Goal: Task Accomplishment & Management: Complete application form

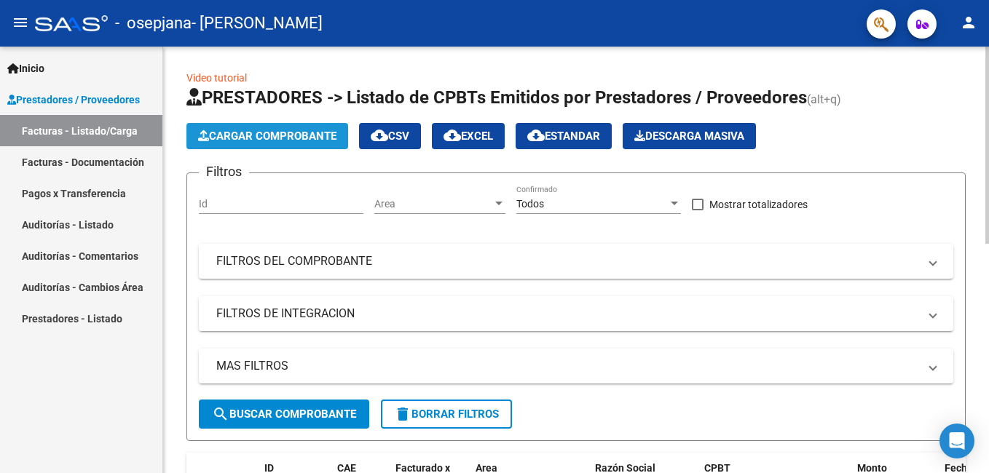
click at [265, 140] on span "Cargar Comprobante" at bounding box center [267, 136] width 138 height 13
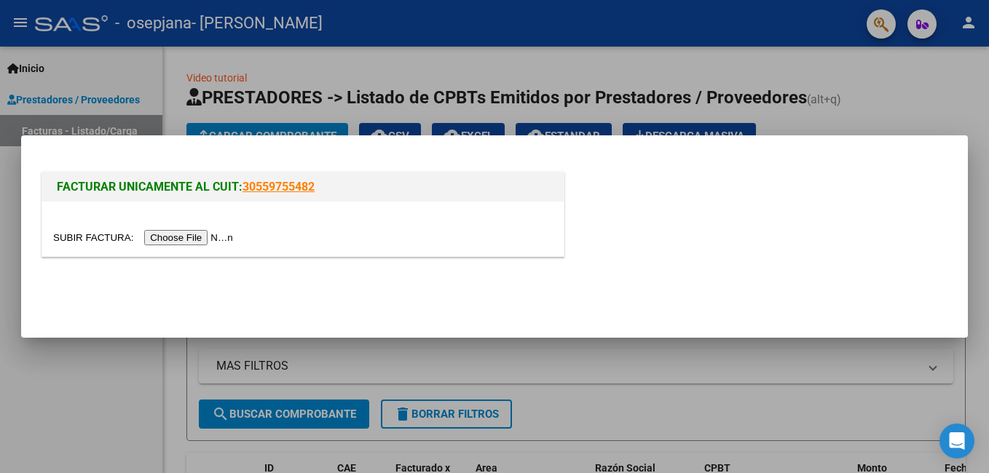
click at [185, 235] on input "file" at bounding box center [145, 237] width 184 height 15
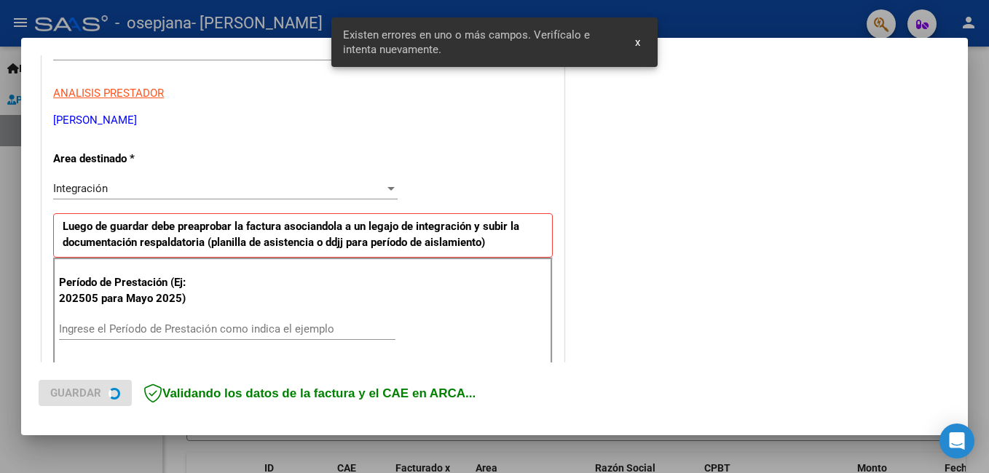
scroll to position [326, 0]
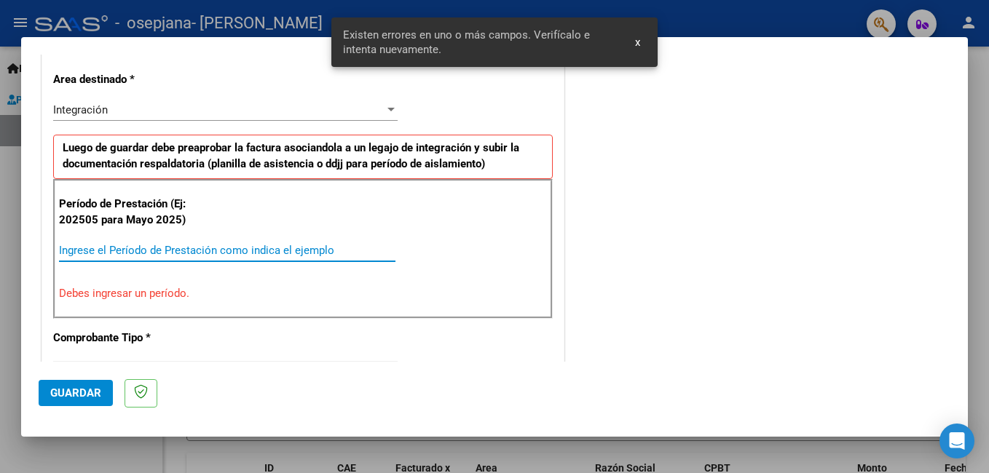
click at [229, 251] on input "Ingrese el Período de Prestación como indica el ejemplo" at bounding box center [227, 250] width 336 height 13
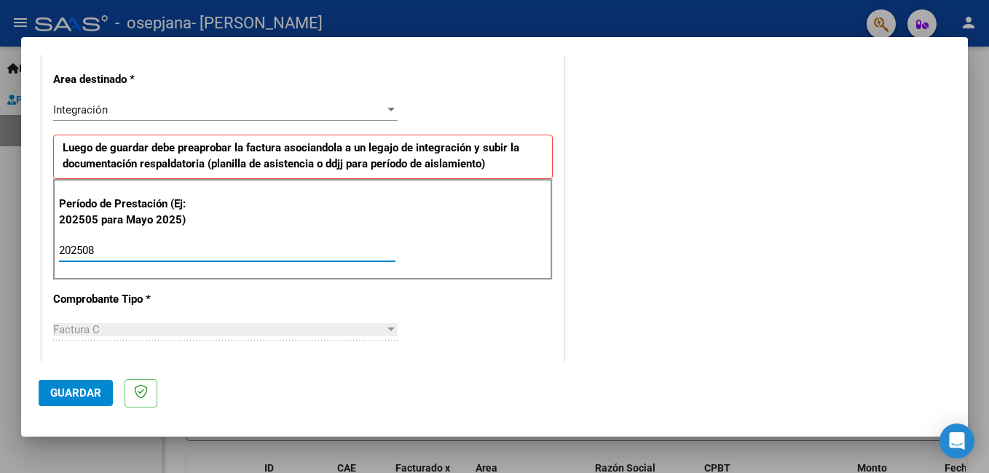
type input "202508"
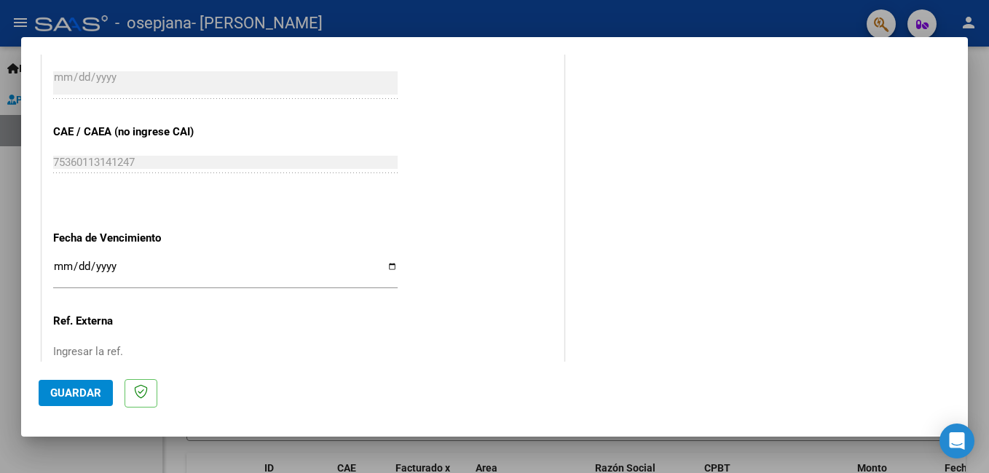
scroll to position [878, 0]
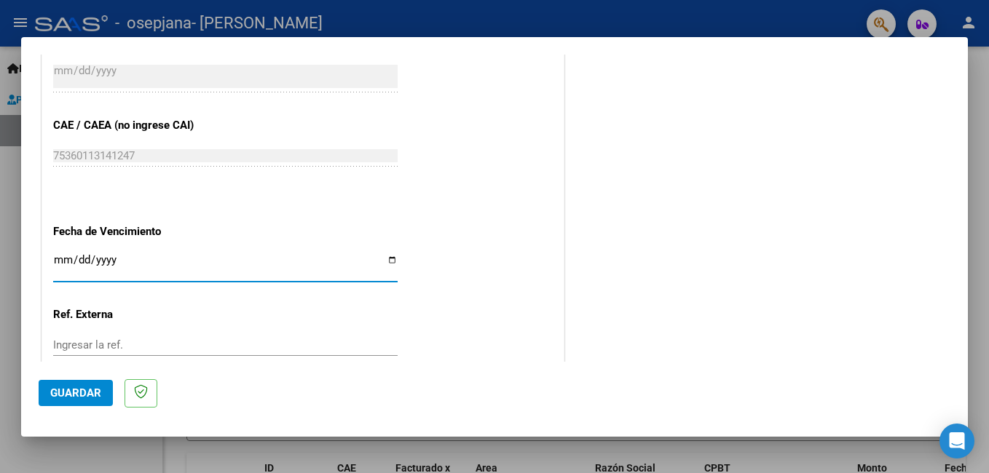
click at [53, 266] on input "Ingresar la fecha" at bounding box center [225, 265] width 344 height 23
type input "[DATE]"
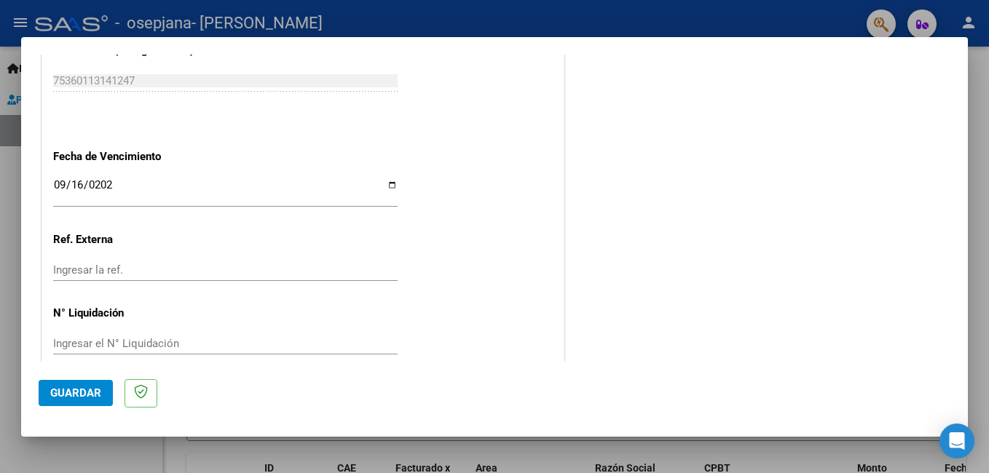
scroll to position [974, 0]
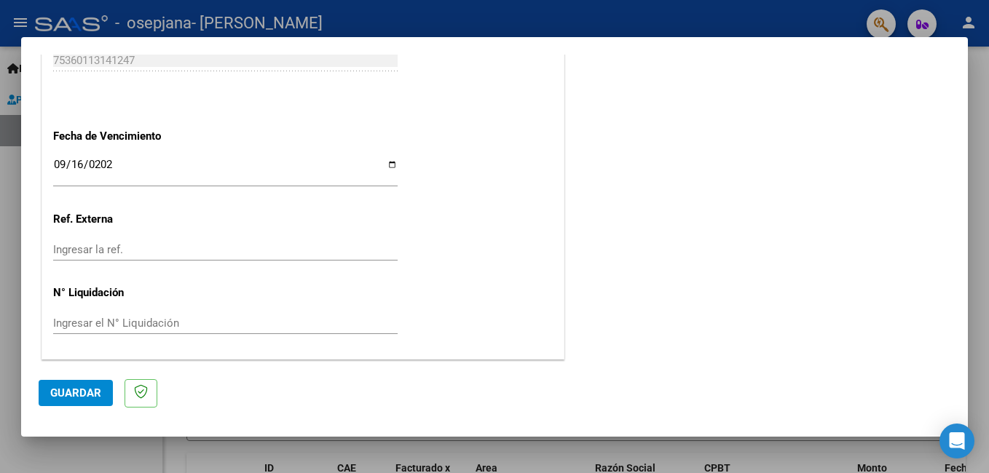
click at [59, 391] on span "Guardar" at bounding box center [75, 393] width 51 height 13
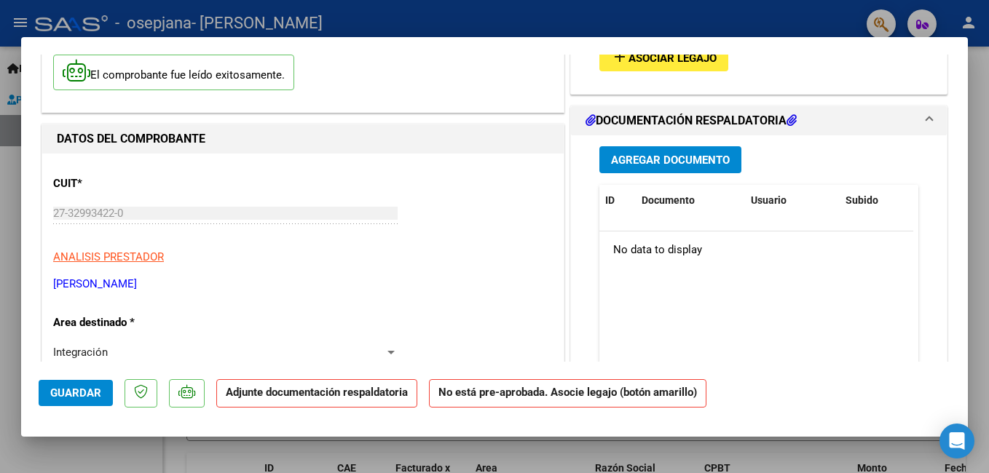
scroll to position [0, 0]
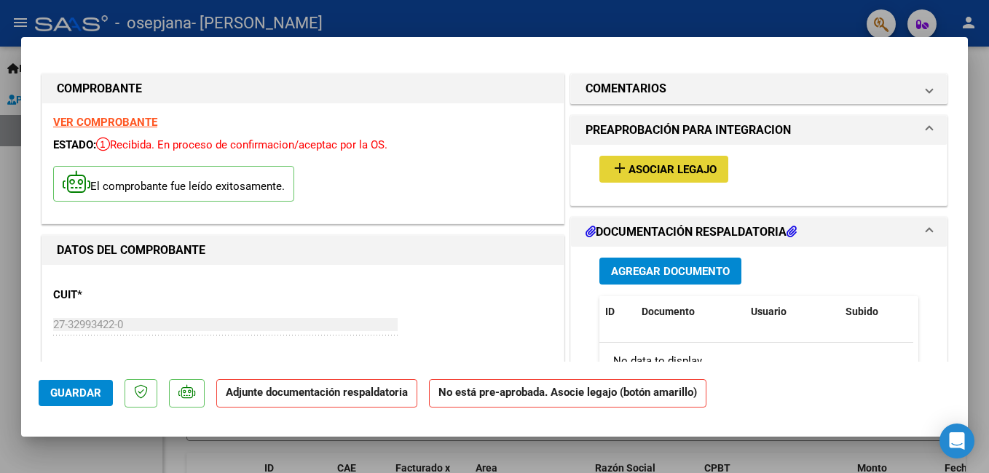
click at [675, 176] on span "Asociar Legajo" at bounding box center [673, 169] width 88 height 13
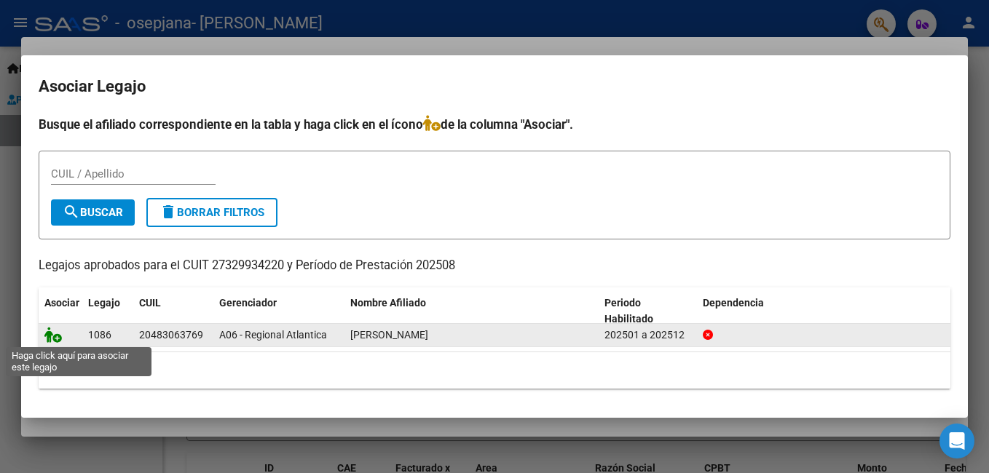
click at [56, 339] on icon at bounding box center [52, 335] width 17 height 16
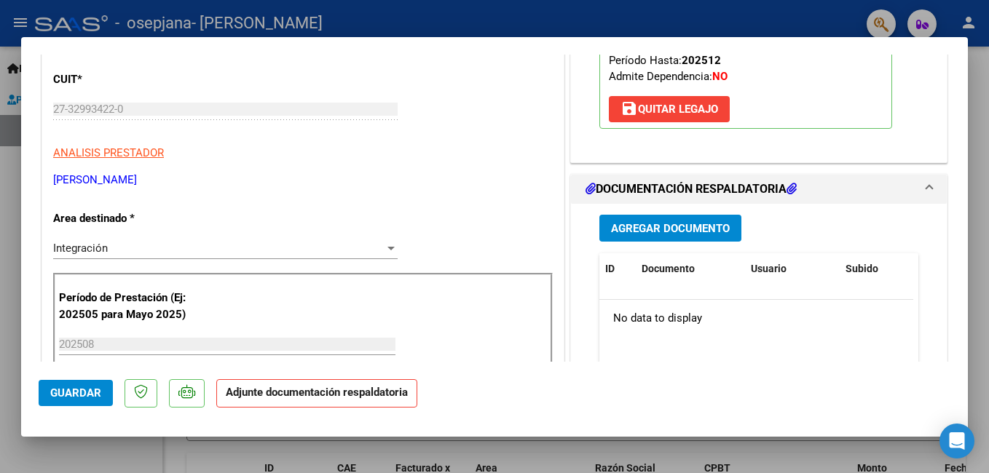
scroll to position [226, 0]
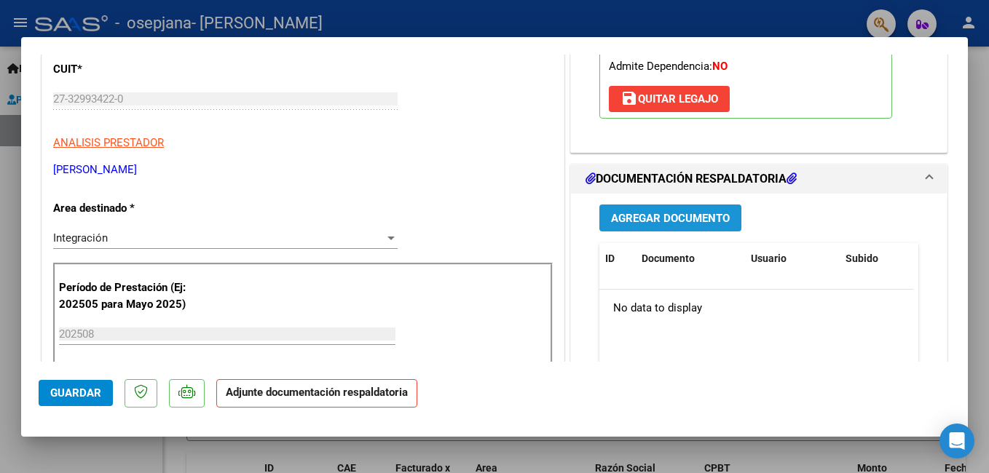
click at [712, 214] on span "Agregar Documento" at bounding box center [670, 218] width 119 height 13
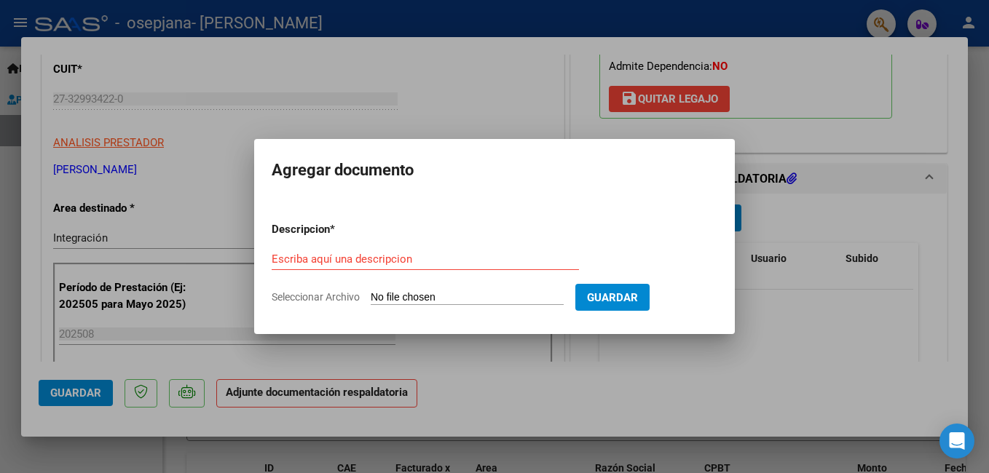
click at [398, 296] on input "Seleccionar Archivo" at bounding box center [467, 298] width 193 height 14
type input "C:\fakepath\planilla agosto [PERSON_NAME].pdf"
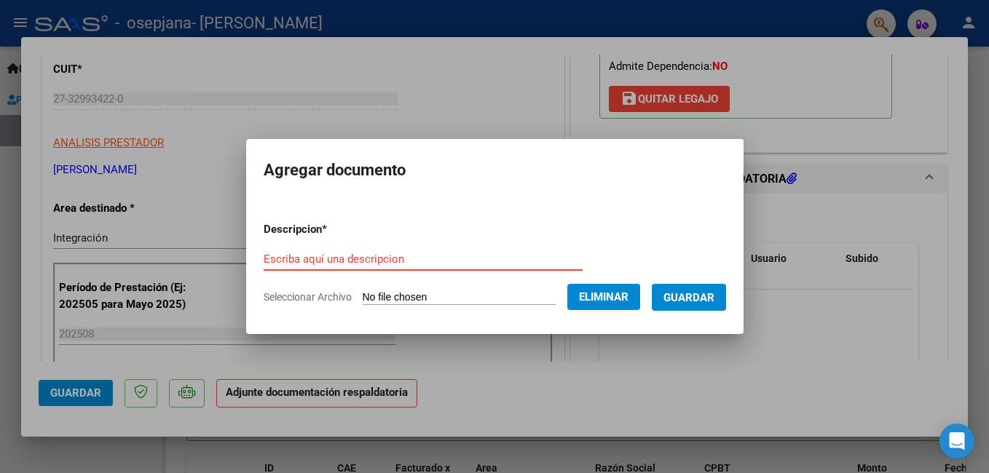
click at [320, 259] on input "Escriba aquí una descripcion" at bounding box center [423, 259] width 319 height 13
type input "Planilla de asistencia"
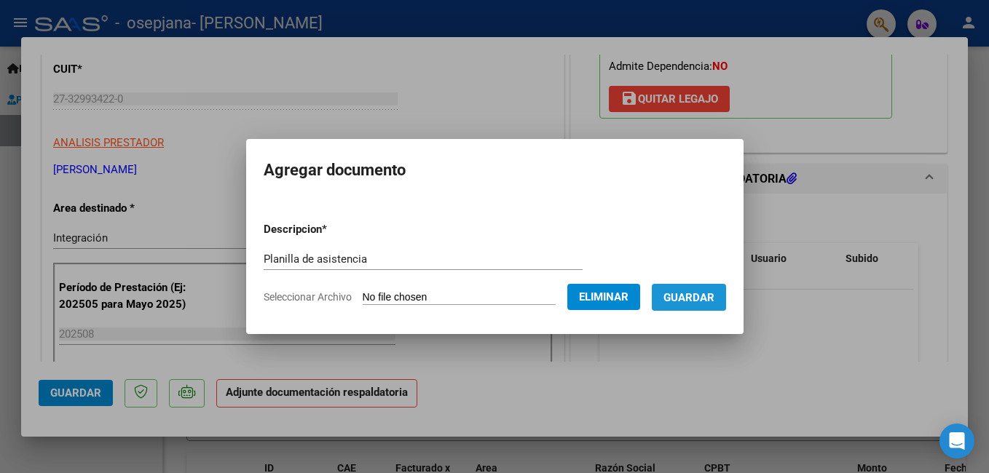
click at [707, 291] on span "Guardar" at bounding box center [688, 297] width 51 height 13
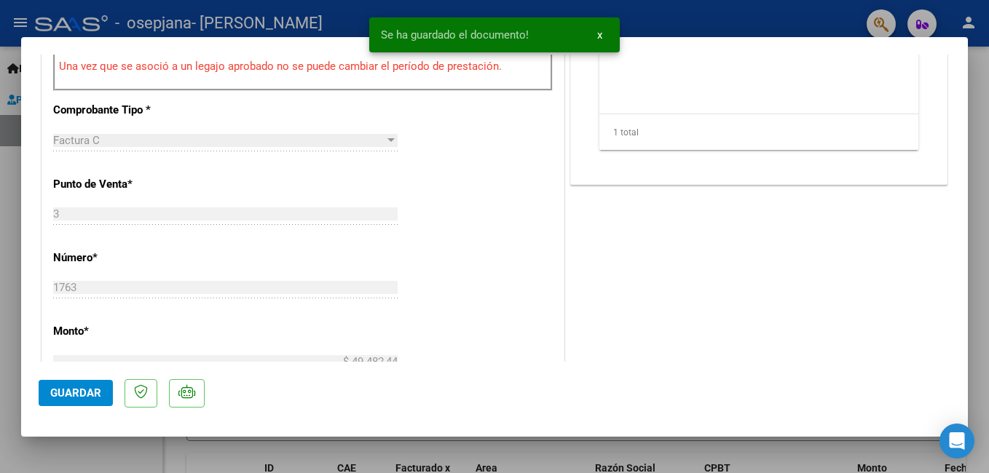
scroll to position [551, 0]
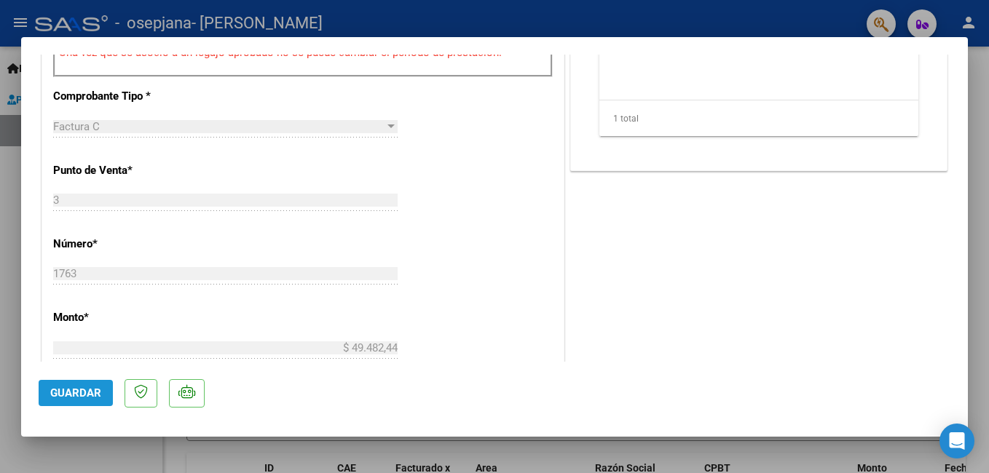
click at [79, 390] on span "Guardar" at bounding box center [75, 393] width 51 height 13
click at [591, 37] on mat-dialog-container "COMPROBANTE VER COMPROBANTE ESTADO: Recibida. En proceso de confirmacion/acepta…" at bounding box center [494, 237] width 947 height 400
click at [71, 391] on span "Guardar" at bounding box center [75, 393] width 51 height 13
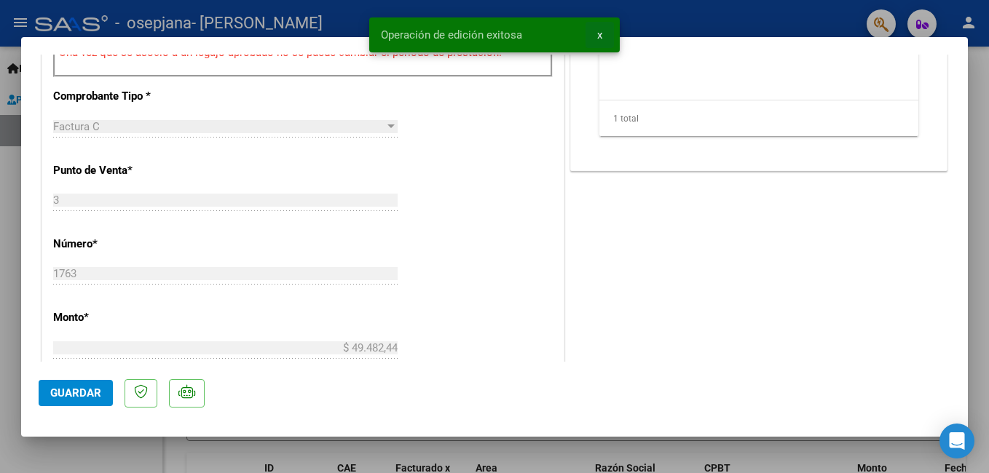
click at [604, 30] on button "x" at bounding box center [600, 35] width 28 height 26
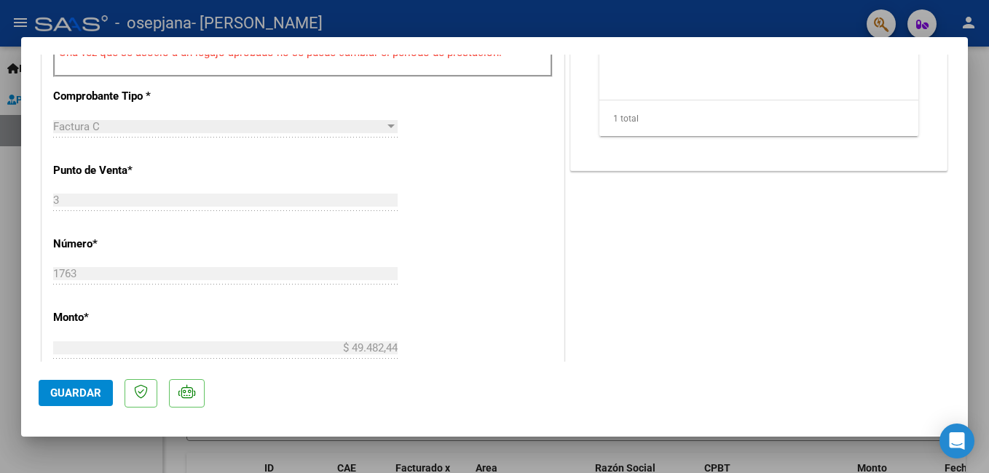
click at [984, 189] on div at bounding box center [494, 236] width 989 height 473
type input "$ 0,00"
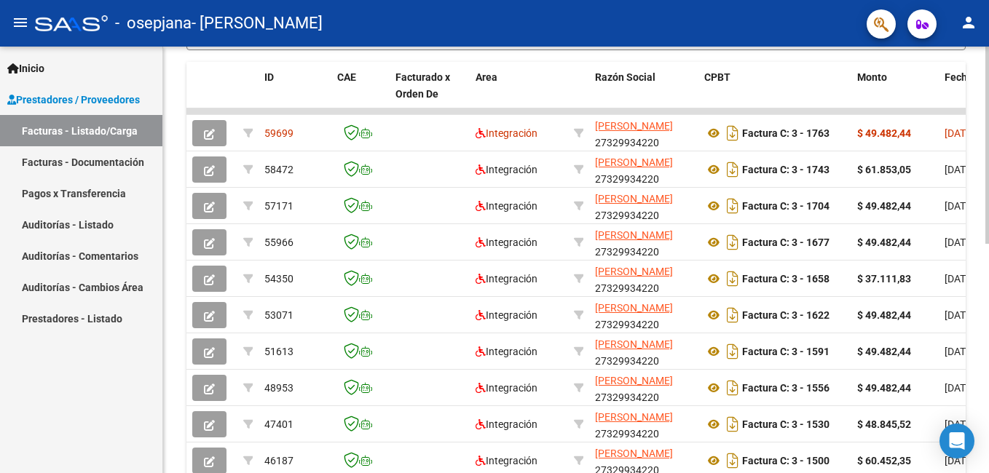
click at [988, 411] on html "menu - osepjana - [PERSON_NAME] person Inicio Instructivos Contacto OS Prestado…" at bounding box center [494, 236] width 989 height 473
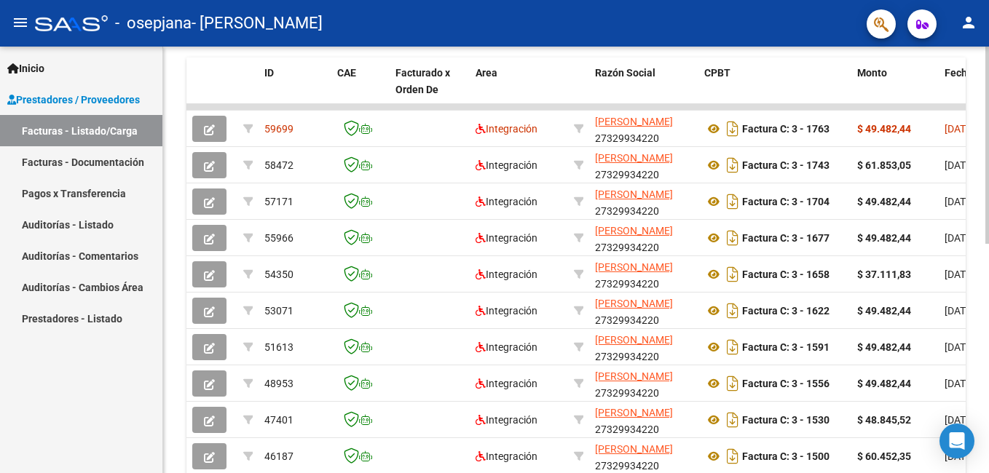
scroll to position [497, 0]
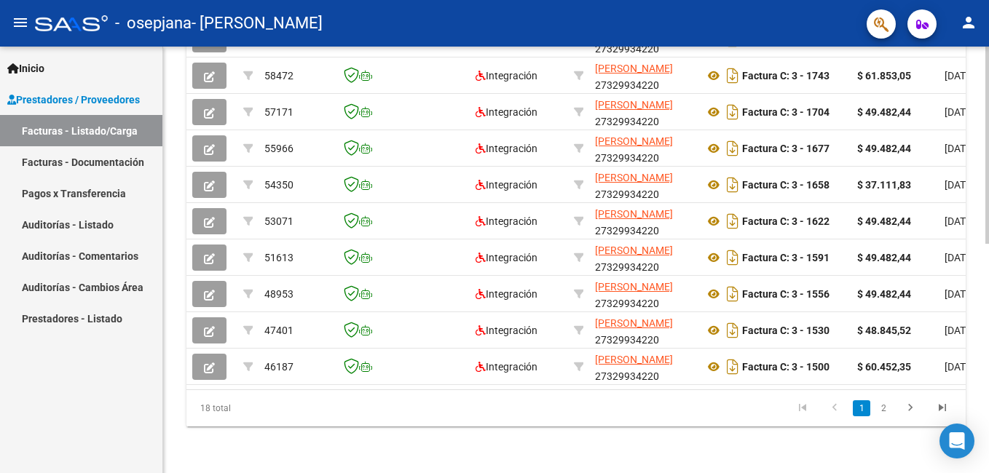
click at [988, 348] on html "menu - osepjana - [PERSON_NAME] person Inicio Instructivos Contacto OS Prestado…" at bounding box center [494, 236] width 989 height 473
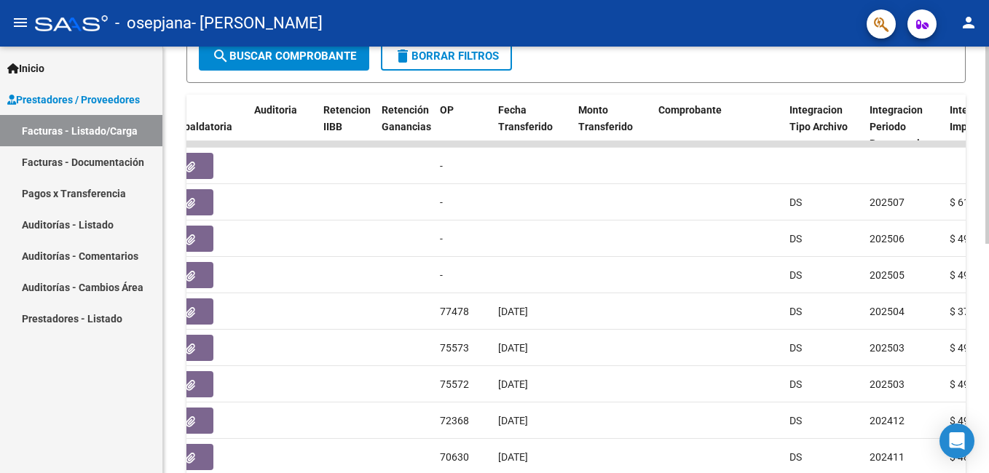
scroll to position [360, 0]
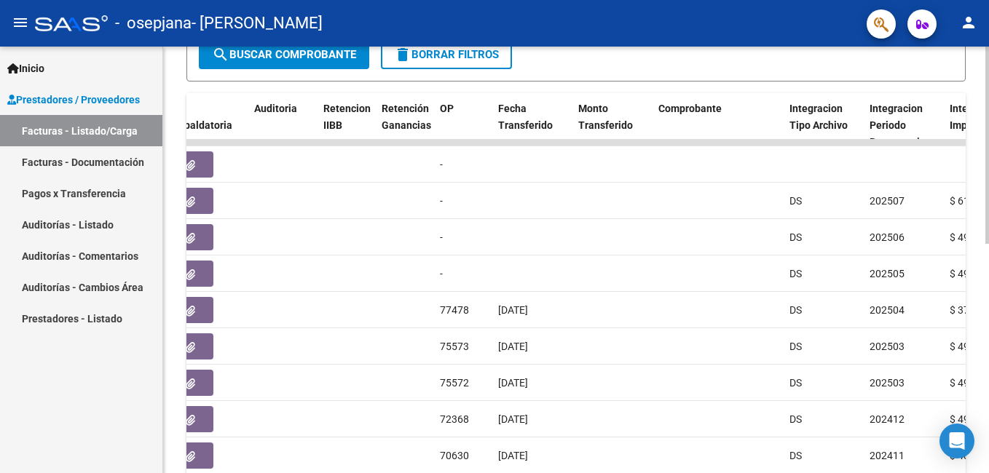
click at [988, 269] on div at bounding box center [987, 315] width 4 height 197
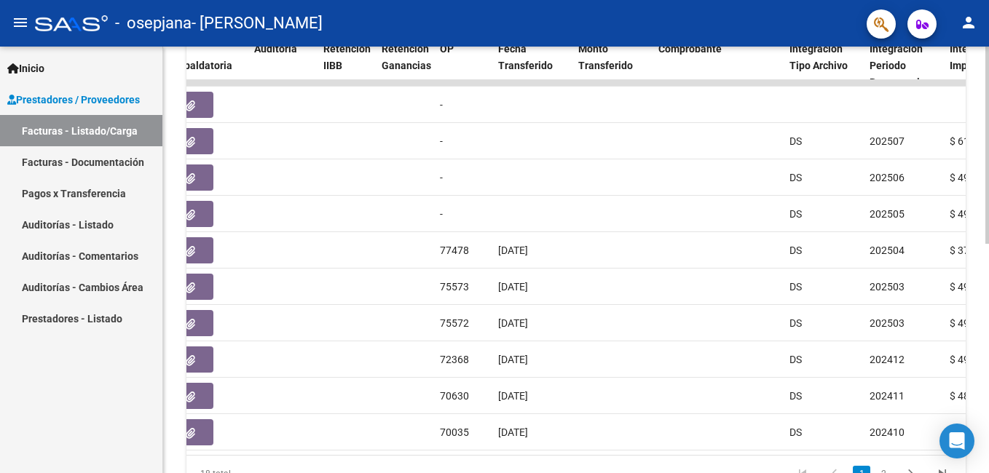
scroll to position [448, 0]
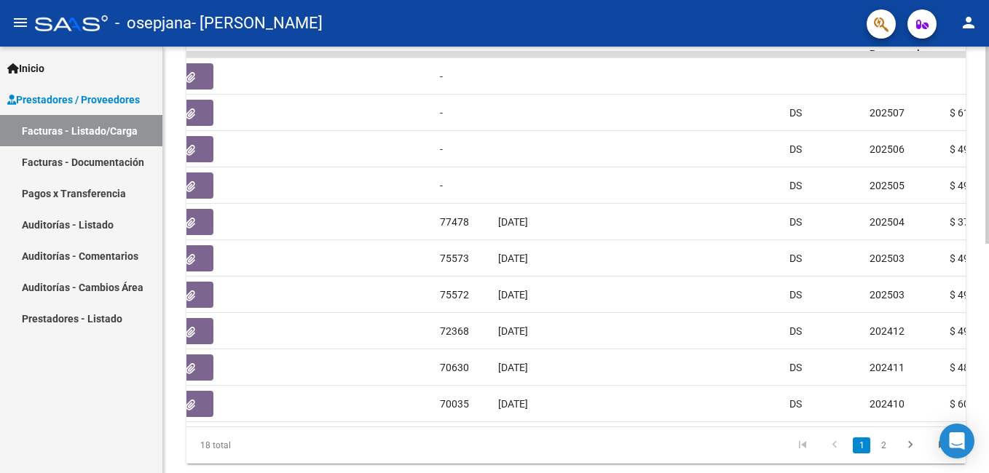
click at [988, 339] on html "menu - osepjana - [PERSON_NAME] person Inicio Instructivos Contacto OS Prestado…" at bounding box center [494, 236] width 989 height 473
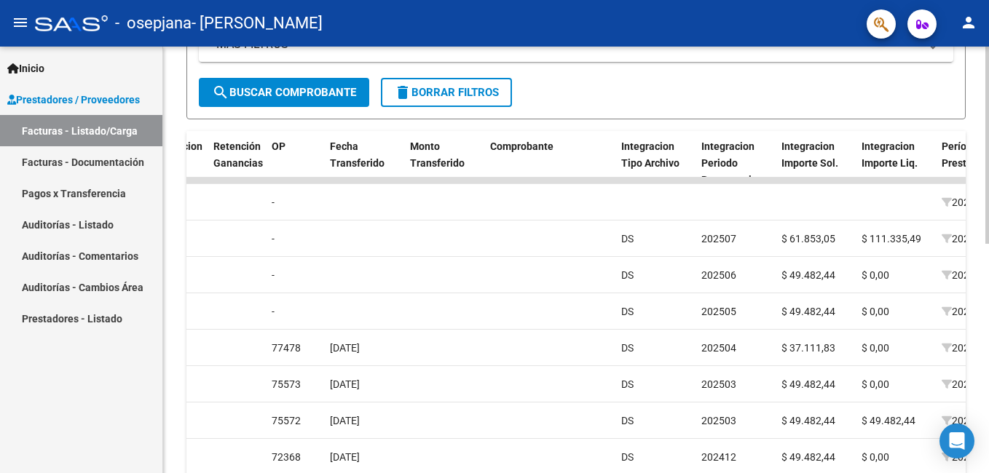
scroll to position [319, 0]
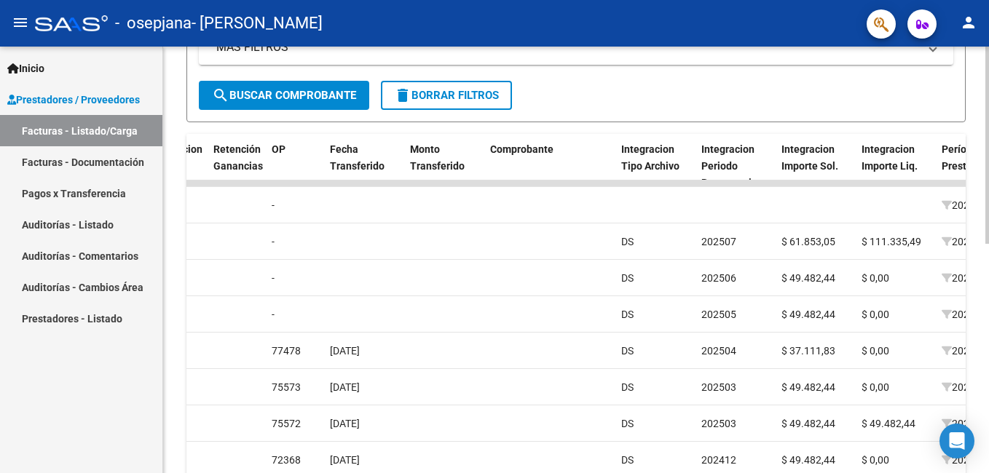
click at [985, 243] on div at bounding box center [987, 295] width 4 height 197
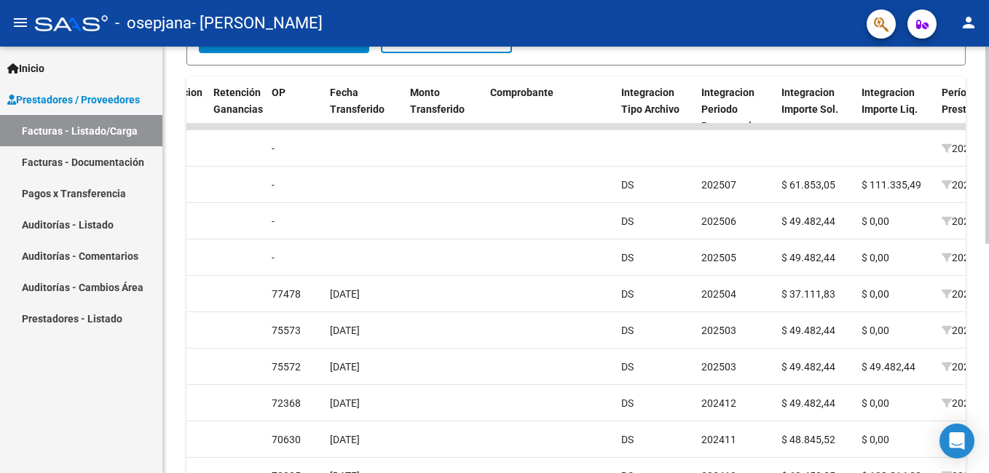
scroll to position [377, 0]
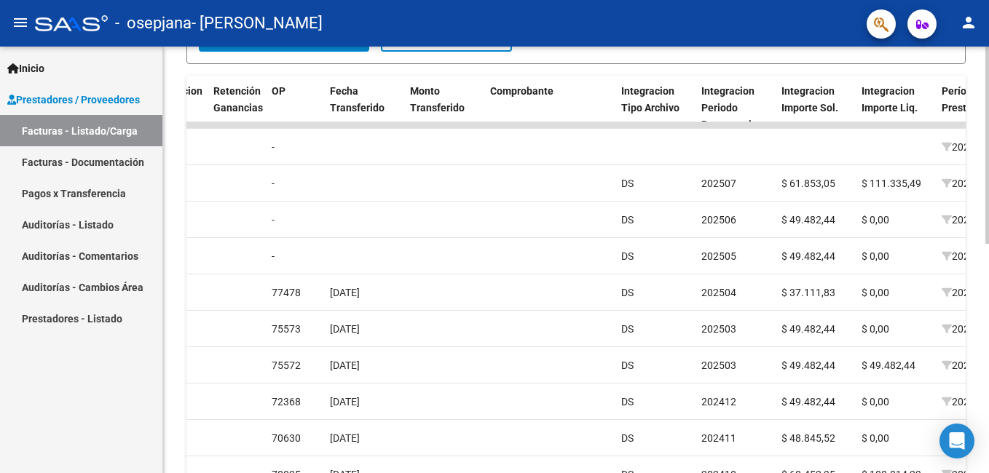
click at [988, 267] on html "menu - osepjana - [PERSON_NAME] person Inicio Instructivos Contacto OS Prestado…" at bounding box center [494, 236] width 989 height 473
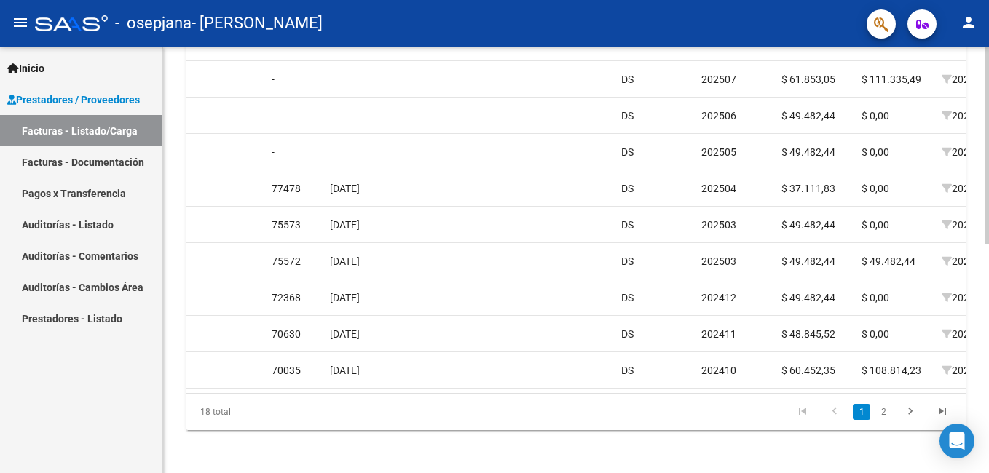
scroll to position [486, 0]
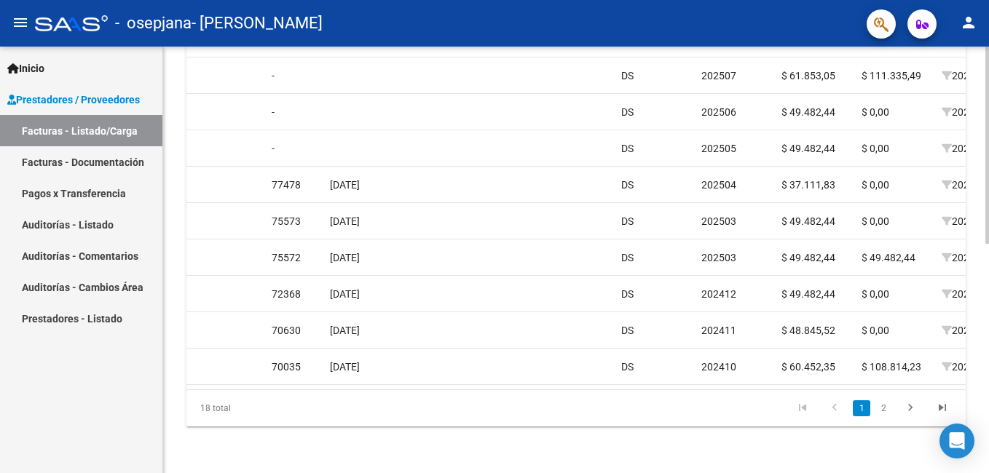
click at [988, 351] on html "menu - osepjana - [PERSON_NAME] person Inicio Instructivos Contacto OS Prestado…" at bounding box center [494, 236] width 989 height 473
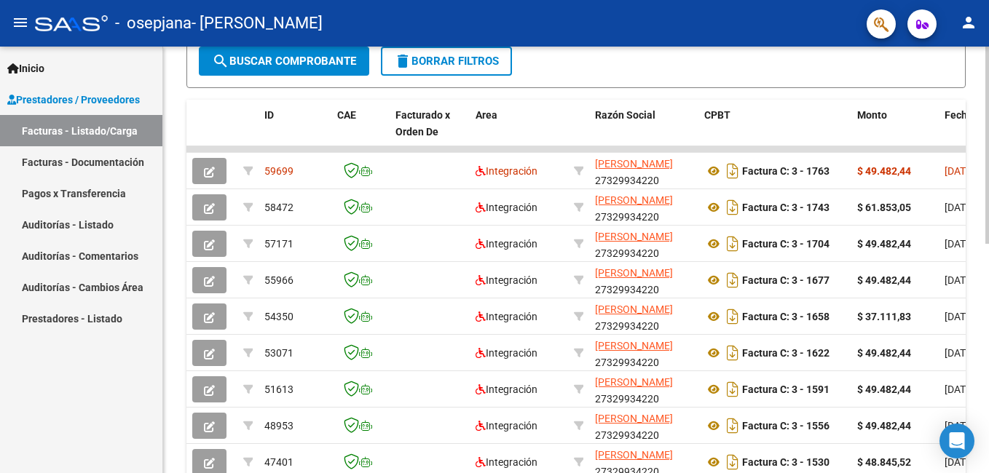
scroll to position [357, 0]
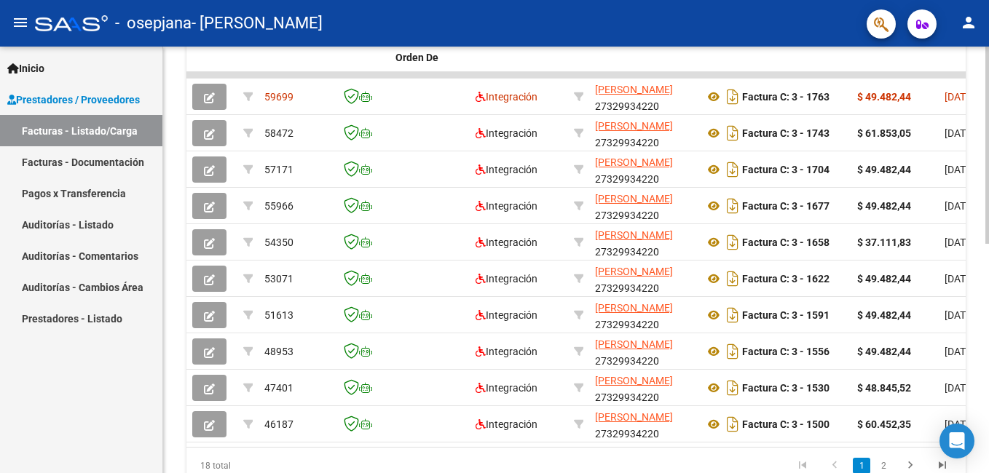
click at [985, 320] on div at bounding box center [987, 347] width 4 height 197
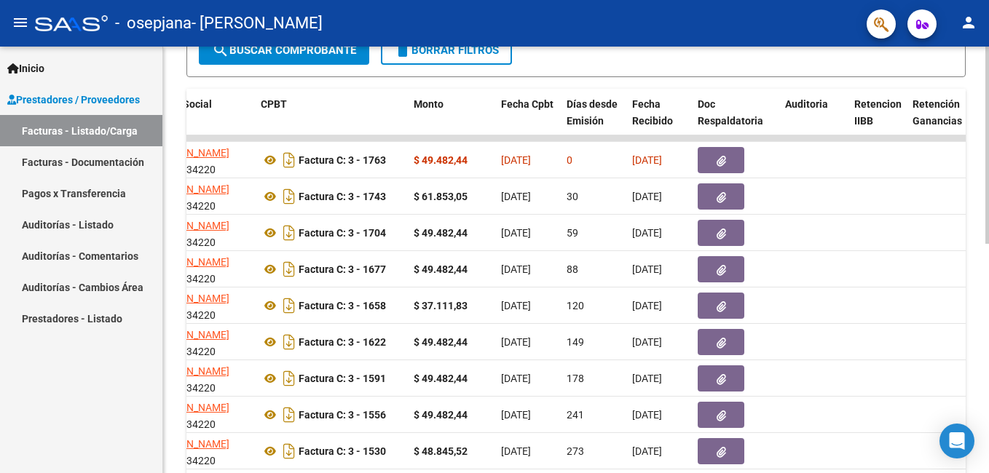
scroll to position [361, 0]
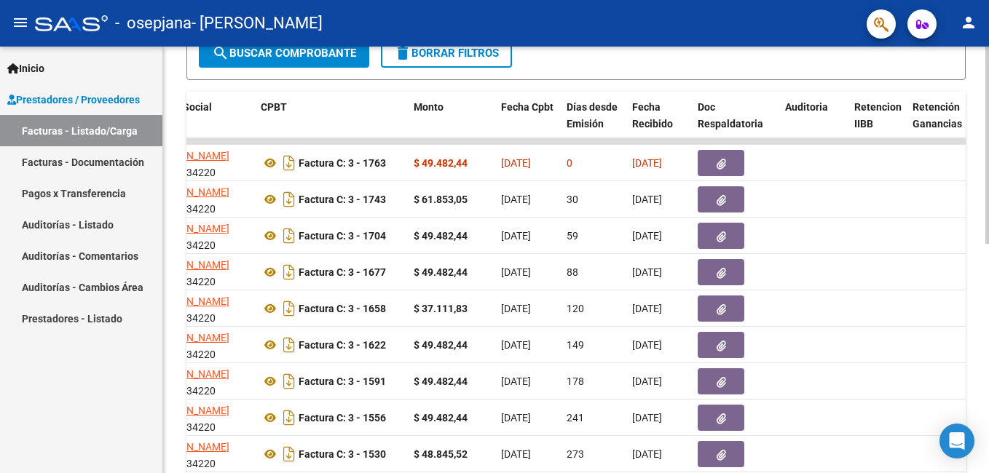
click at [988, 265] on div at bounding box center [987, 316] width 4 height 197
drag, startPoint x: 985, startPoint y: 314, endPoint x: 988, endPoint y: 363, distance: 49.7
click at [988, 363] on html "menu - osepjana - [PERSON_NAME] person Inicio Instructivos Contacto OS Prestado…" at bounding box center [494, 236] width 989 height 473
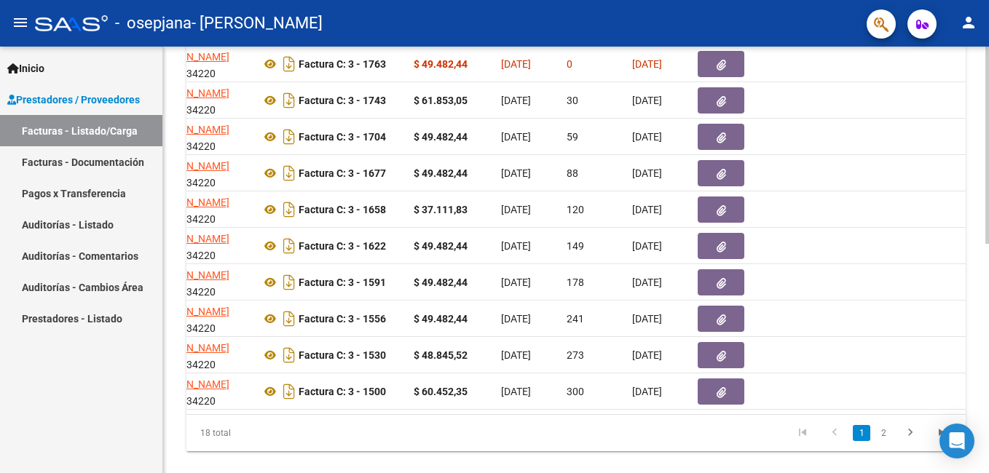
click at [988, 411] on html "menu - osepjana - [PERSON_NAME] person Inicio Instructivos Contacto OS Prestado…" at bounding box center [494, 236] width 989 height 473
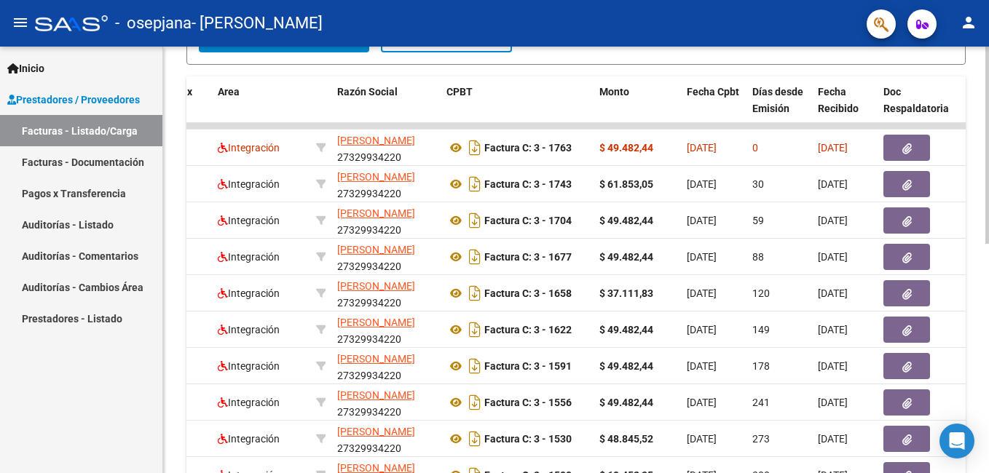
scroll to position [379, 0]
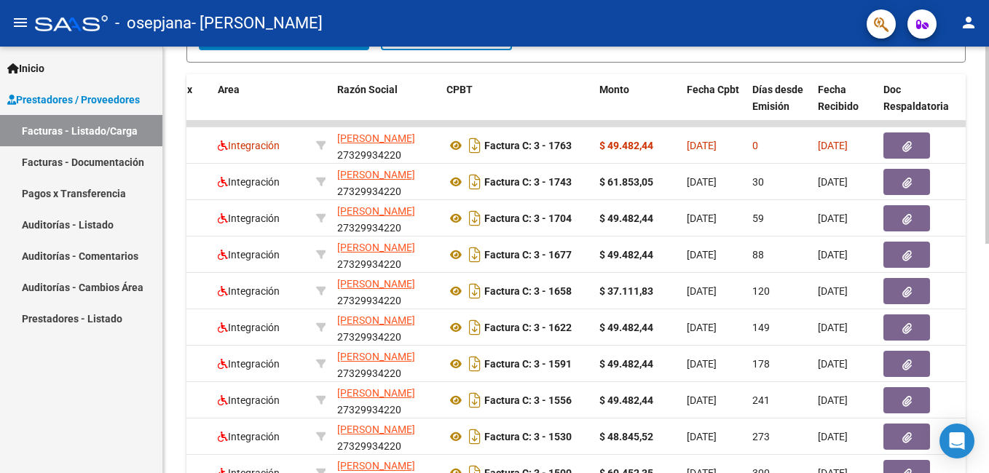
click at [988, 245] on div at bounding box center [987, 324] width 4 height 197
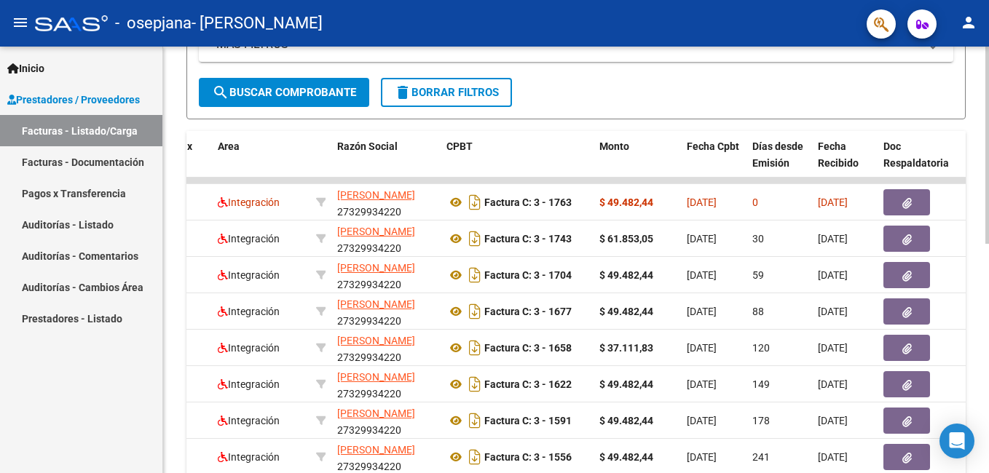
scroll to position [311, 0]
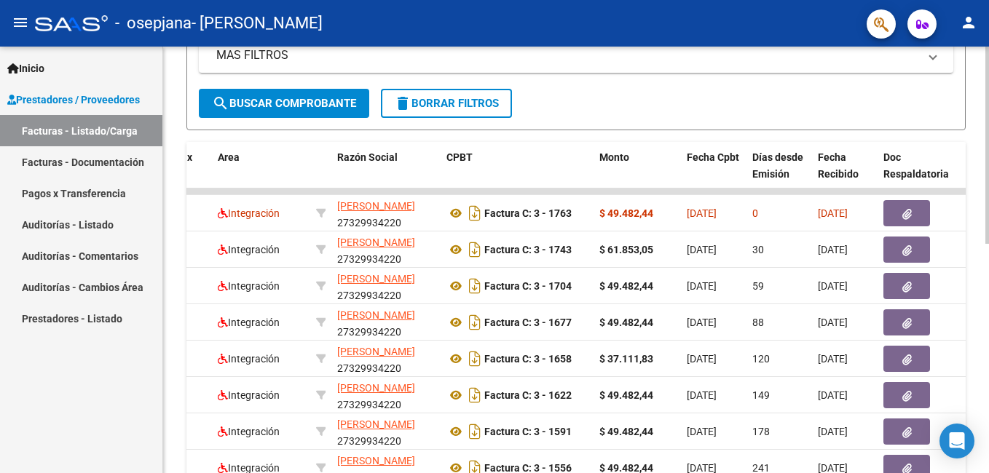
click at [987, 199] on div at bounding box center [987, 292] width 4 height 197
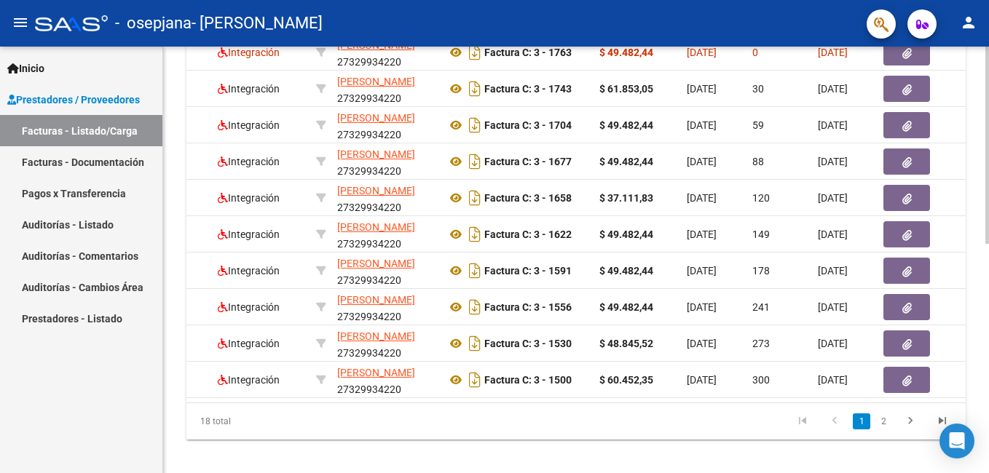
click at [988, 335] on html "menu - osepjana - [PERSON_NAME] person Inicio Instructivos Contacto OS Prestado…" at bounding box center [494, 236] width 989 height 473
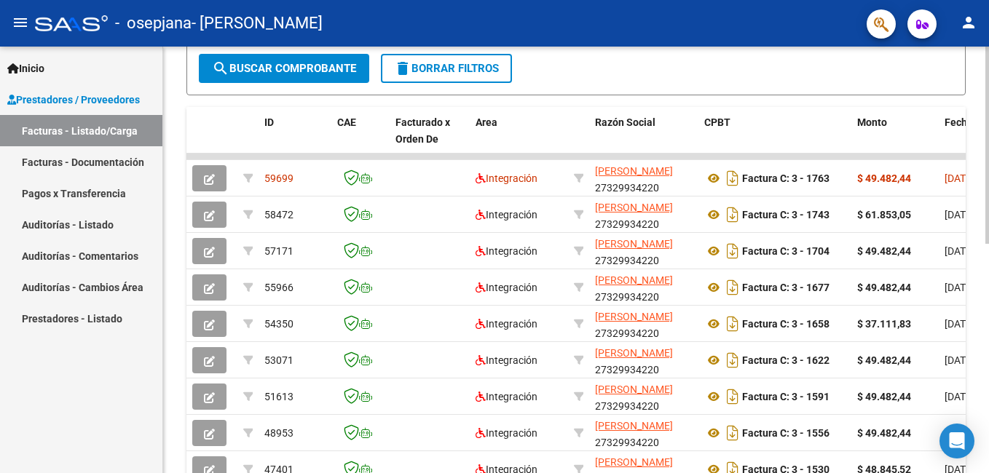
scroll to position [281, 0]
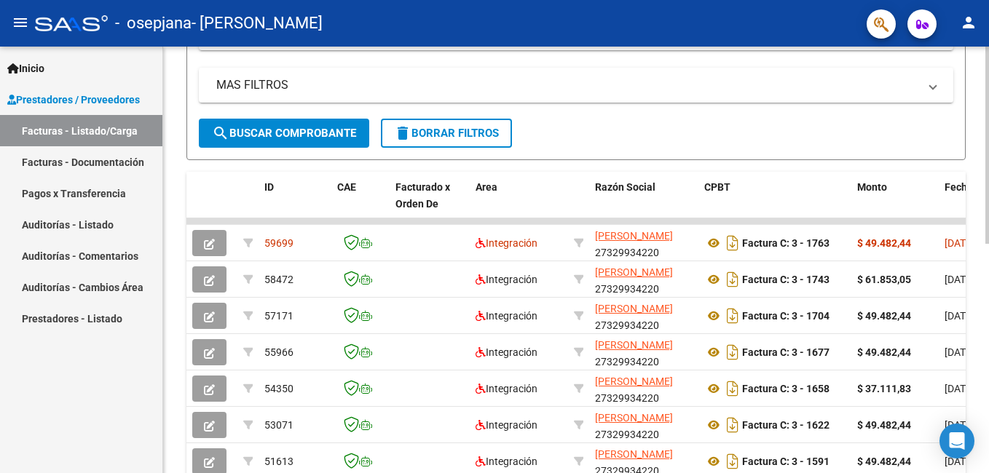
click at [977, 191] on div "Video tutorial PRESTADORES -> Listado de CPBTs Emitidos por Prestadores / Prove…" at bounding box center [578, 221] width 830 height 912
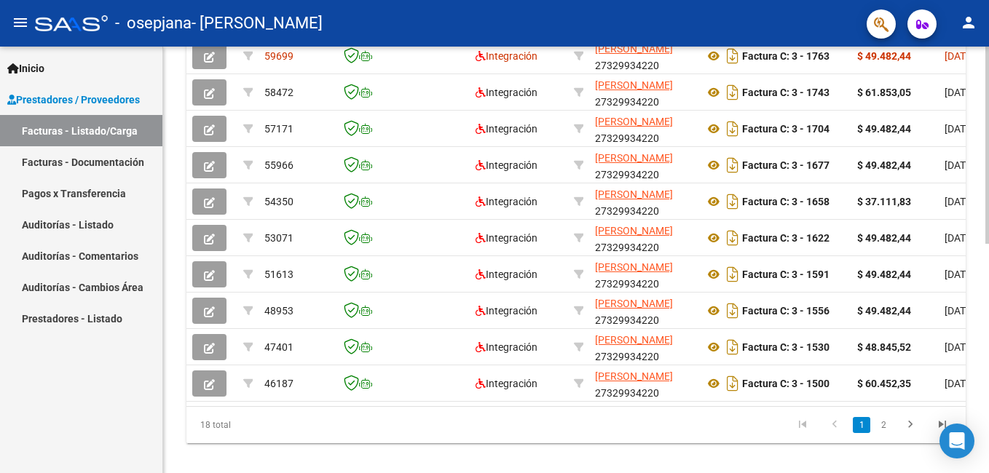
click at [988, 406] on html "menu - osepjana - [PERSON_NAME] person Inicio Instructivos Contacto OS Prestado…" at bounding box center [494, 236] width 989 height 473
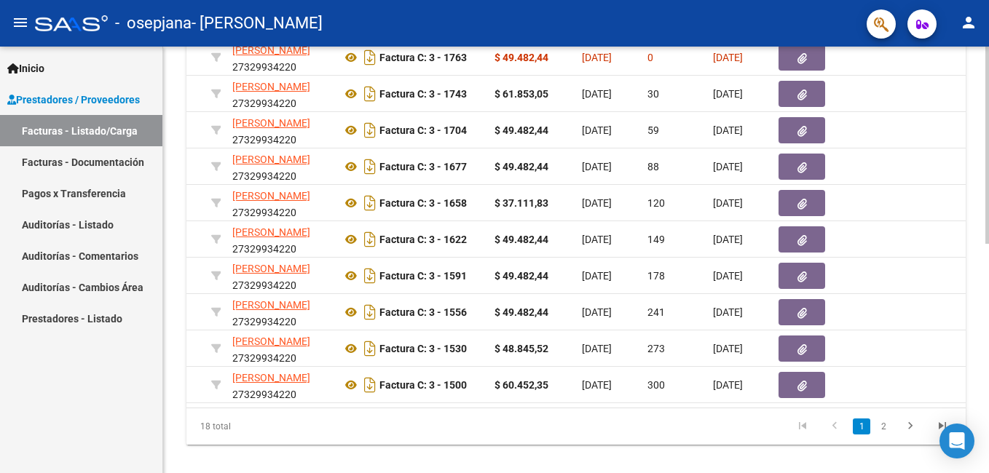
scroll to position [0, 375]
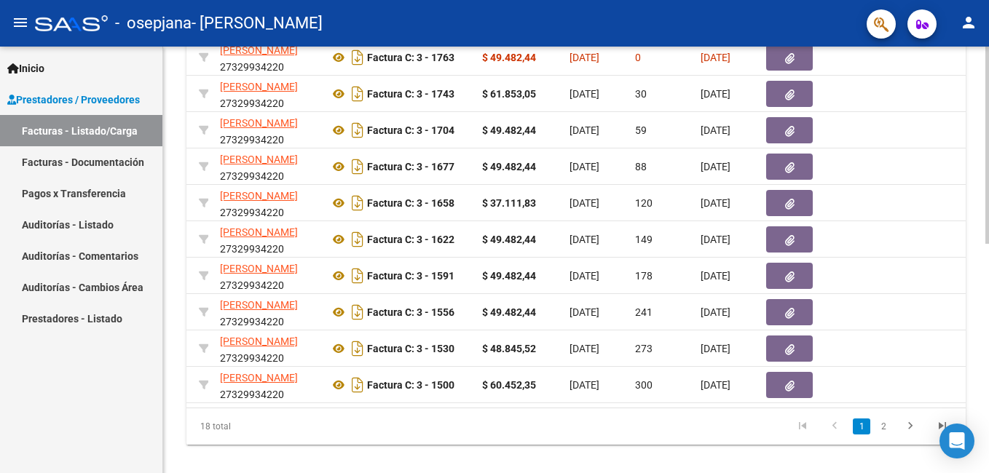
drag, startPoint x: 985, startPoint y: 331, endPoint x: 982, endPoint y: 299, distance: 31.4
click at [982, 299] on div "Video tutorial PRESTADORES -> Listado de CPBTs Emitidos por Prestadores / Prove…" at bounding box center [576, 36] width 826 height 912
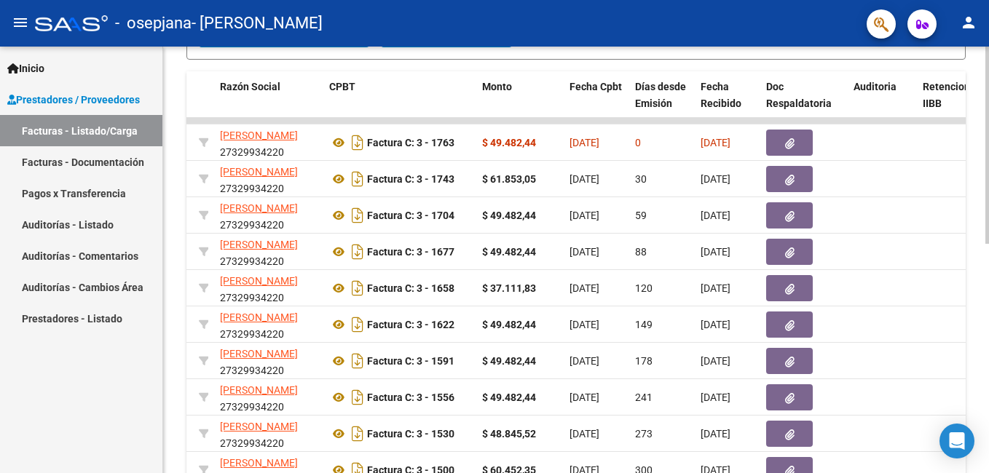
scroll to position [375, 0]
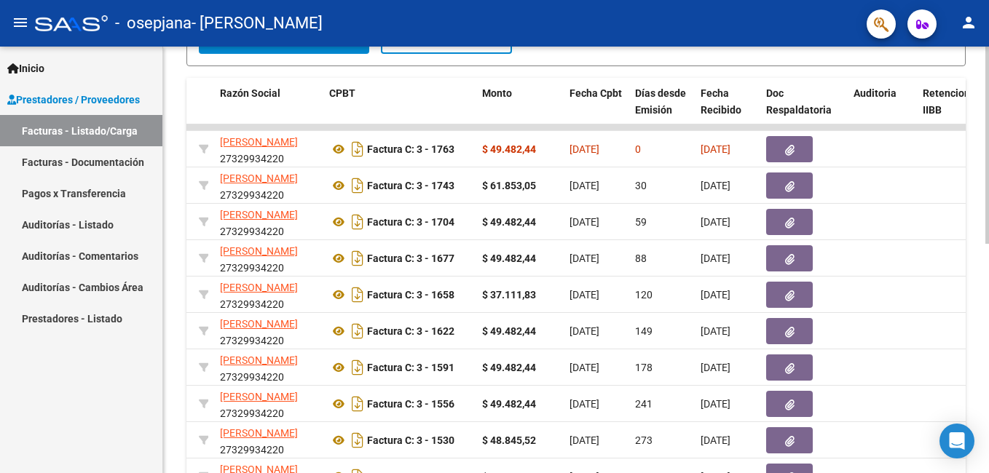
click at [980, 262] on div "Video tutorial PRESTADORES -> Listado de CPBTs Emitidos por Prestadores / Prove…" at bounding box center [578, 128] width 830 height 912
